Goal: Task Accomplishment & Management: Manage account settings

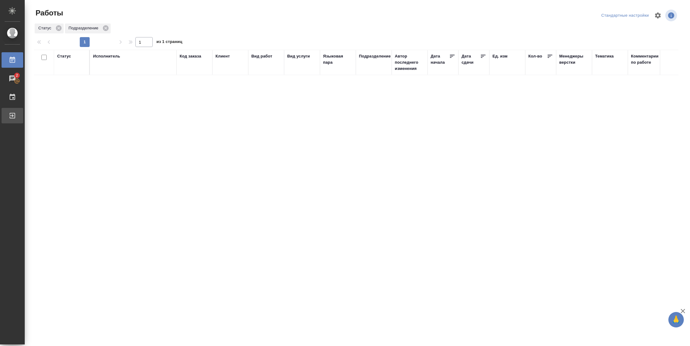
click at [12, 112] on div "Выйти" at bounding box center [4, 115] width 15 height 9
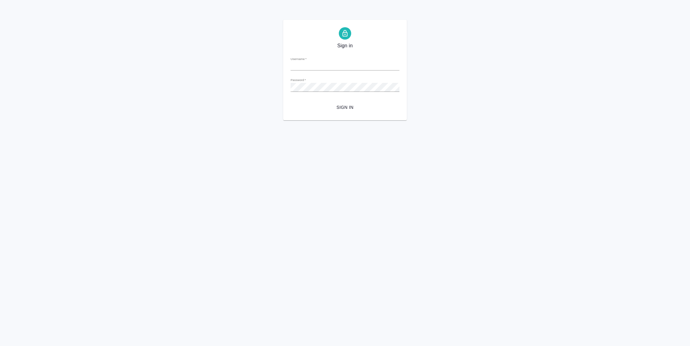
type input "n.vasilyeva@awatera.com"
click at [337, 105] on span "Sign in" at bounding box center [345, 108] width 99 height 8
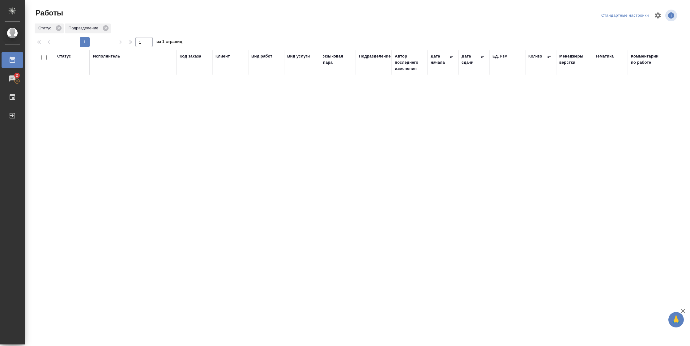
click at [58, 54] on div "Статус" at bounding box center [64, 56] width 14 height 6
click at [77, 84] on div at bounding box center [80, 74] width 11 height 24
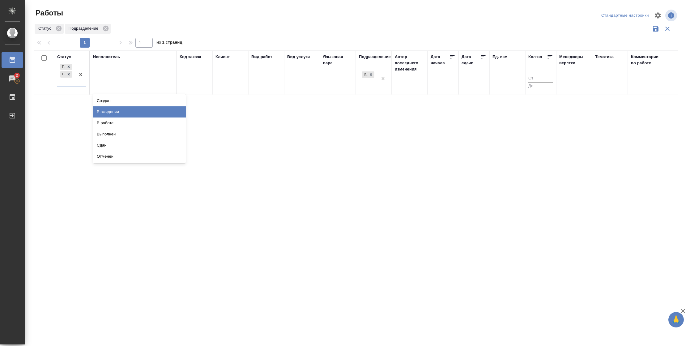
click at [105, 113] on div "В ожидании" at bounding box center [139, 111] width 93 height 11
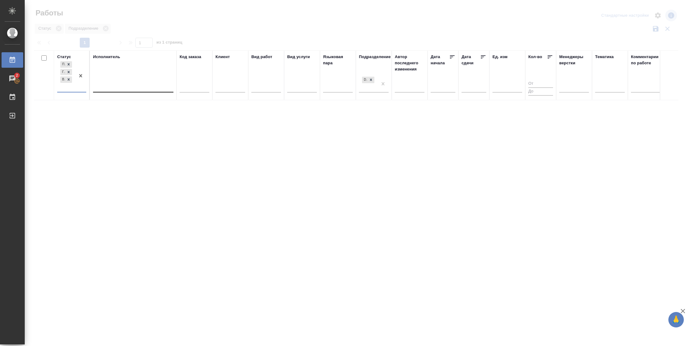
click at [115, 84] on div at bounding box center [133, 86] width 80 height 9
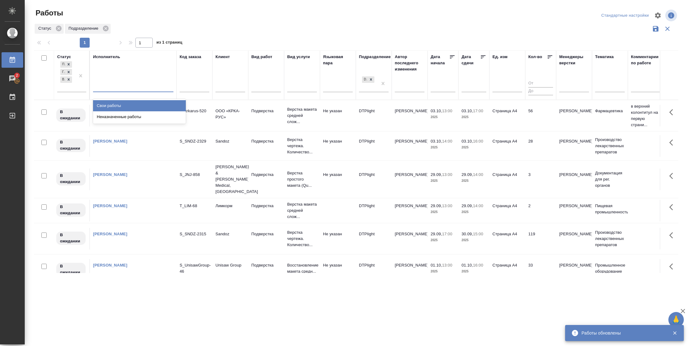
click at [114, 102] on div "Свои работы" at bounding box center [139, 105] width 93 height 11
click at [482, 57] on icon at bounding box center [483, 57] width 6 height 6
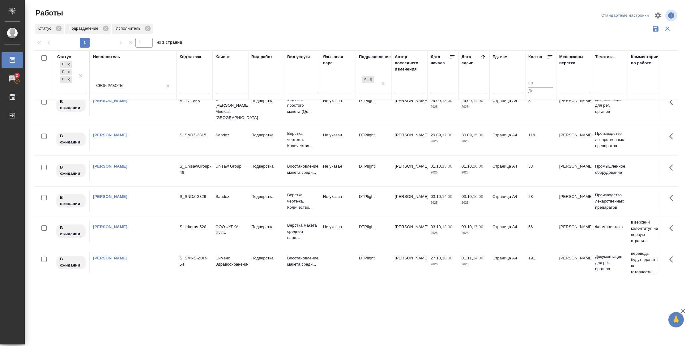
scroll to position [39, 0]
